Goal: Task Accomplishment & Management: Complete application form

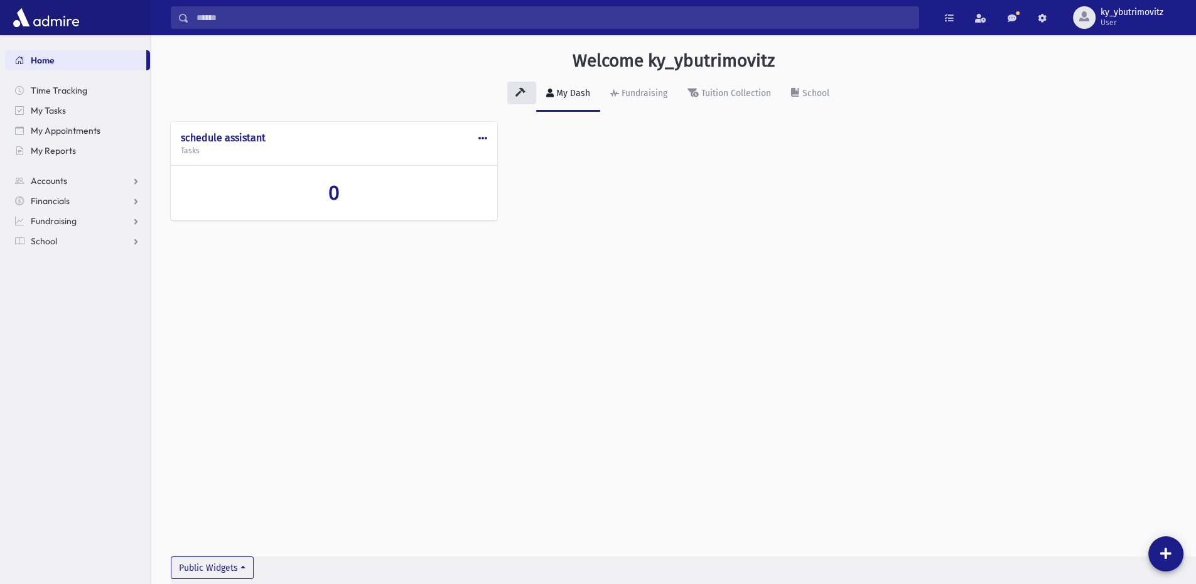
click at [252, 22] on input "Search" at bounding box center [553, 17] width 729 height 23
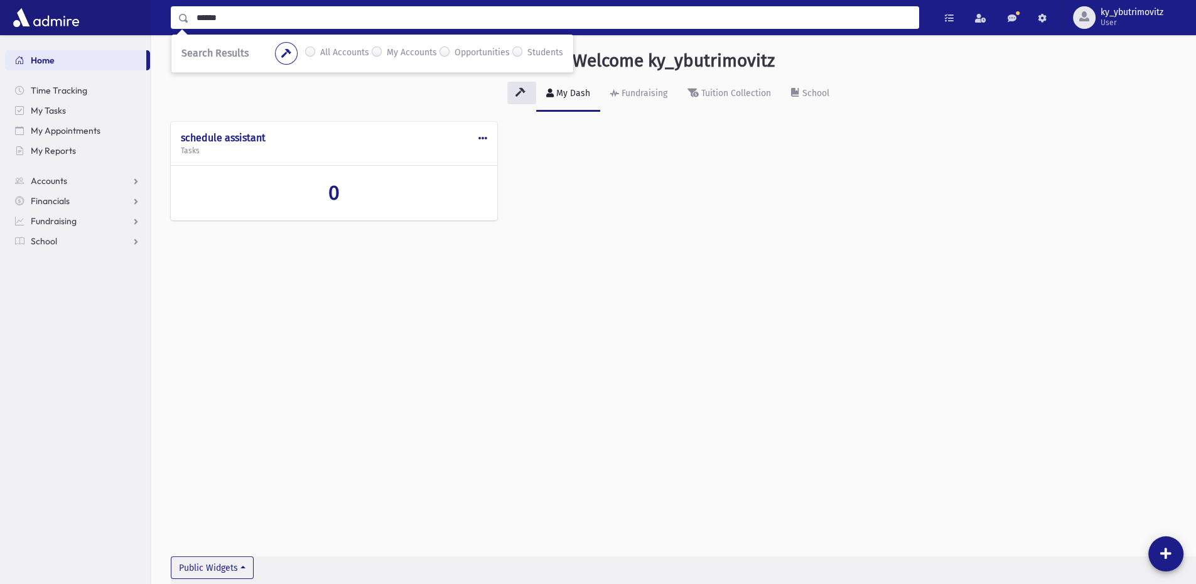
type input "******"
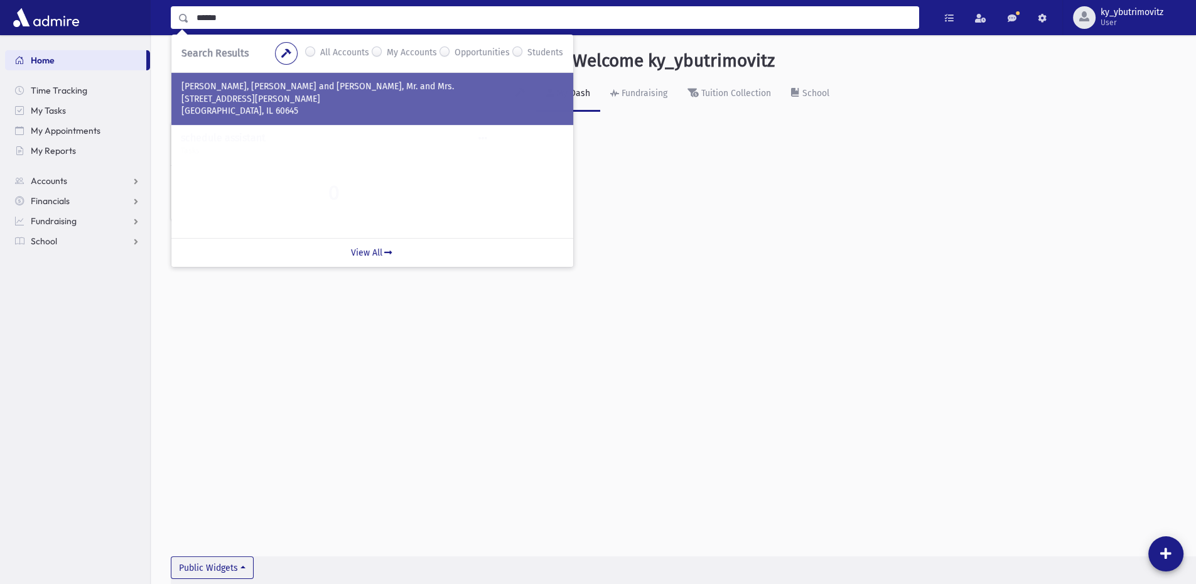
click at [246, 82] on p "[PERSON_NAME], [PERSON_NAME] and [PERSON_NAME], Mr. and Mrs." at bounding box center [372, 86] width 382 height 13
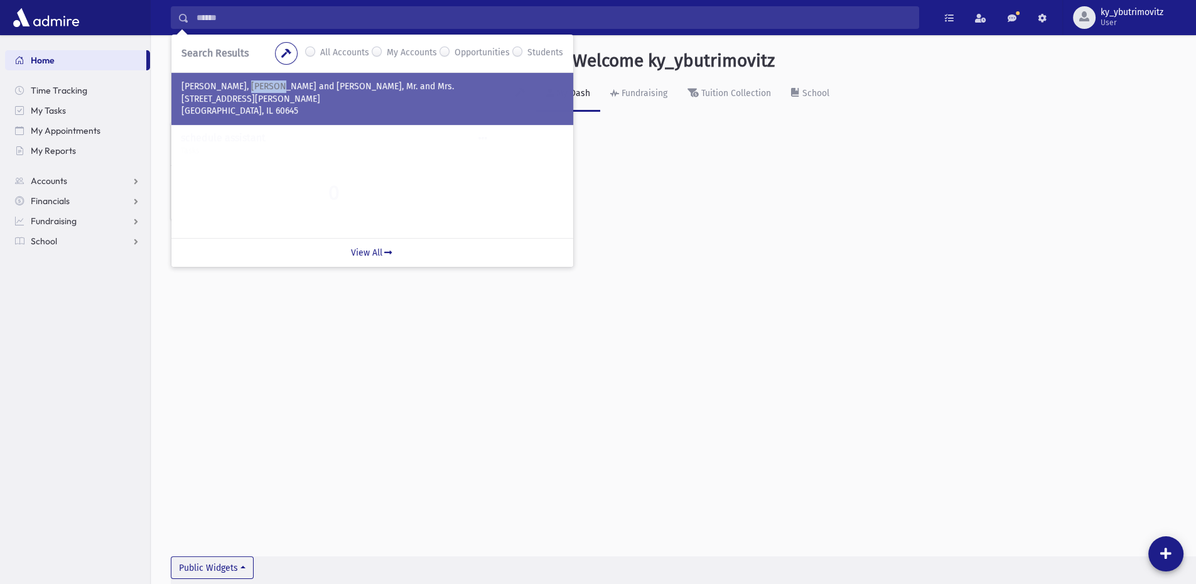
click at [246, 82] on p "[PERSON_NAME], [PERSON_NAME] and [PERSON_NAME], Mr. and Mrs." at bounding box center [372, 86] width 382 height 13
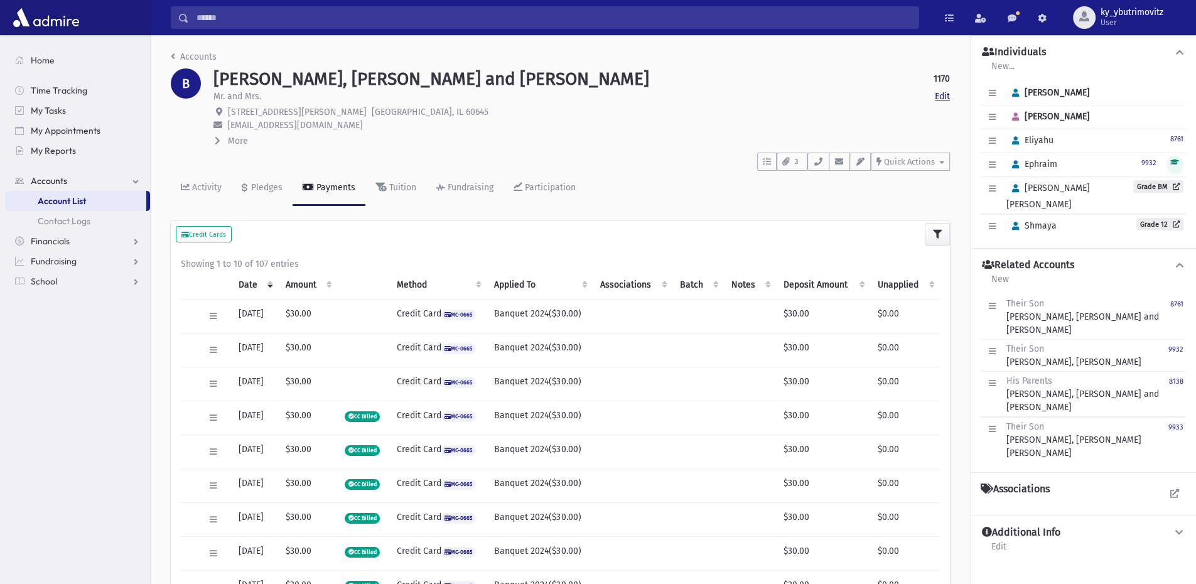
click at [948, 97] on link "Edit" at bounding box center [942, 96] width 15 height 13
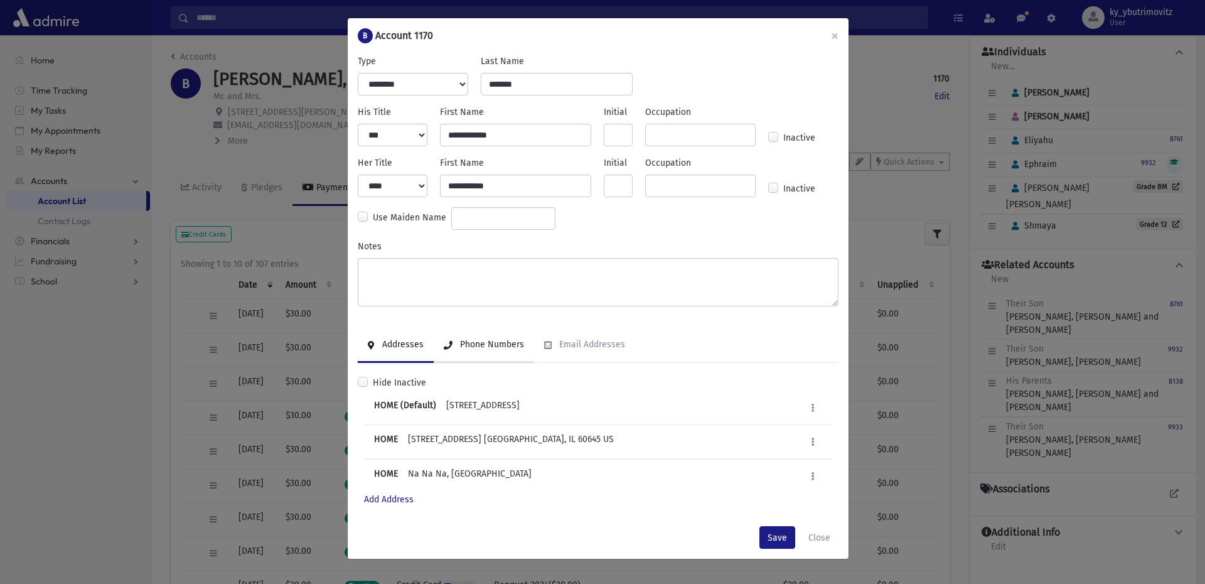
click at [468, 345] on div "Phone Numbers" at bounding box center [491, 344] width 67 height 11
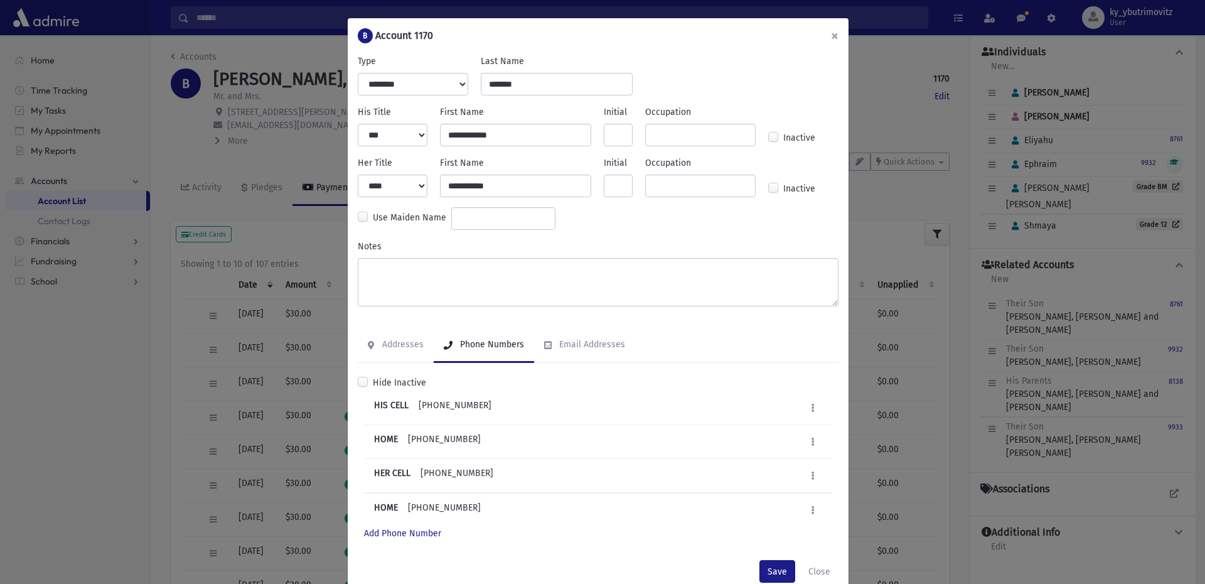
click at [837, 32] on button "×" at bounding box center [835, 35] width 28 height 35
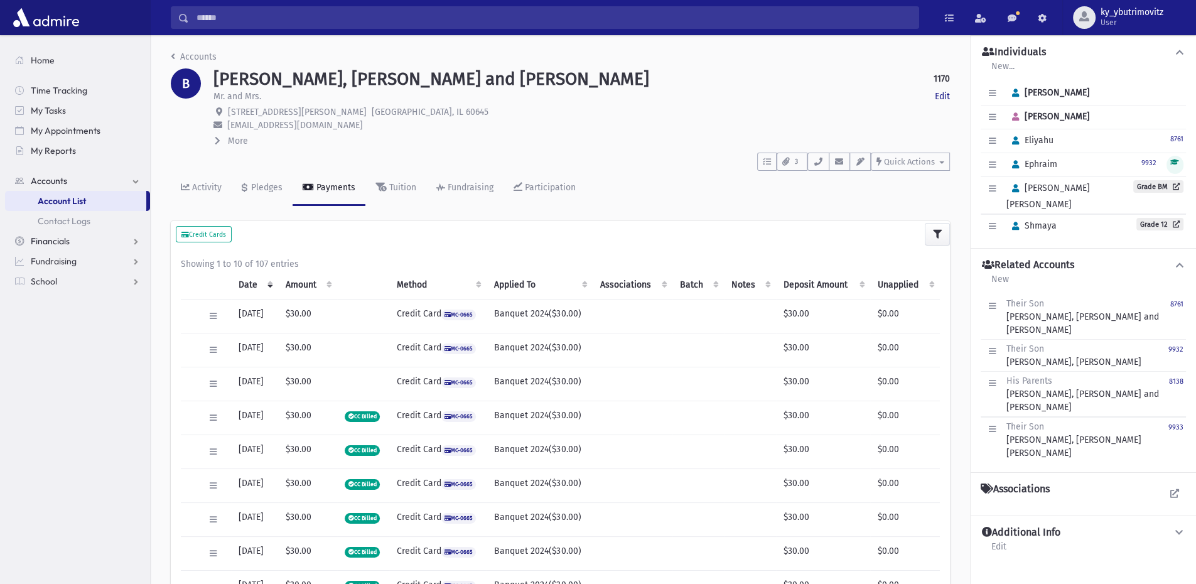
click at [95, 241] on link "Financials" at bounding box center [77, 241] width 145 height 20
click at [87, 278] on link "Fundraising" at bounding box center [77, 281] width 145 height 20
click at [61, 322] on link "School" at bounding box center [77, 321] width 145 height 20
click at [94, 320] on link "Infractions" at bounding box center [77, 321] width 145 height 20
click at [75, 342] on link "Entry" at bounding box center [77, 341] width 145 height 20
